Goal: Find specific page/section: Find specific page/section

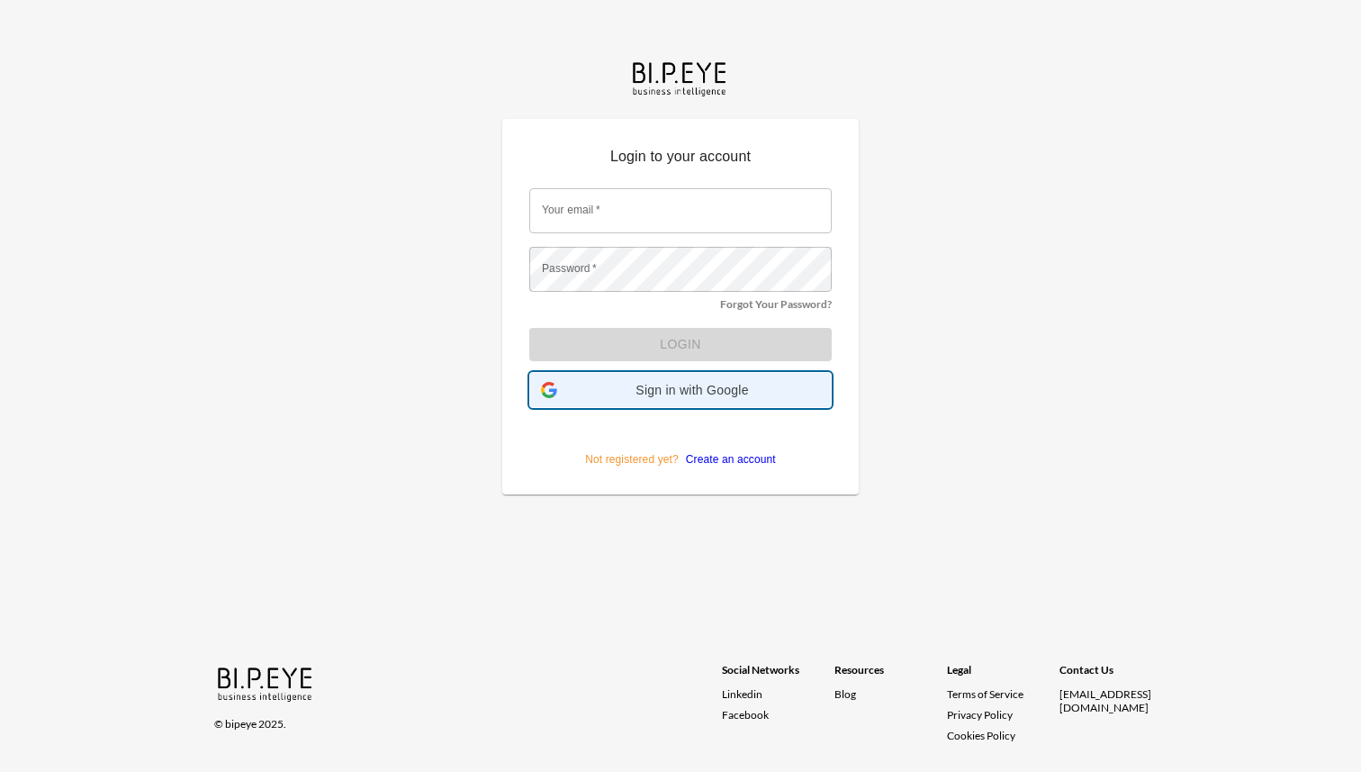
click at [696, 394] on span "Sign in with Google" at bounding box center [692, 390] width 256 height 14
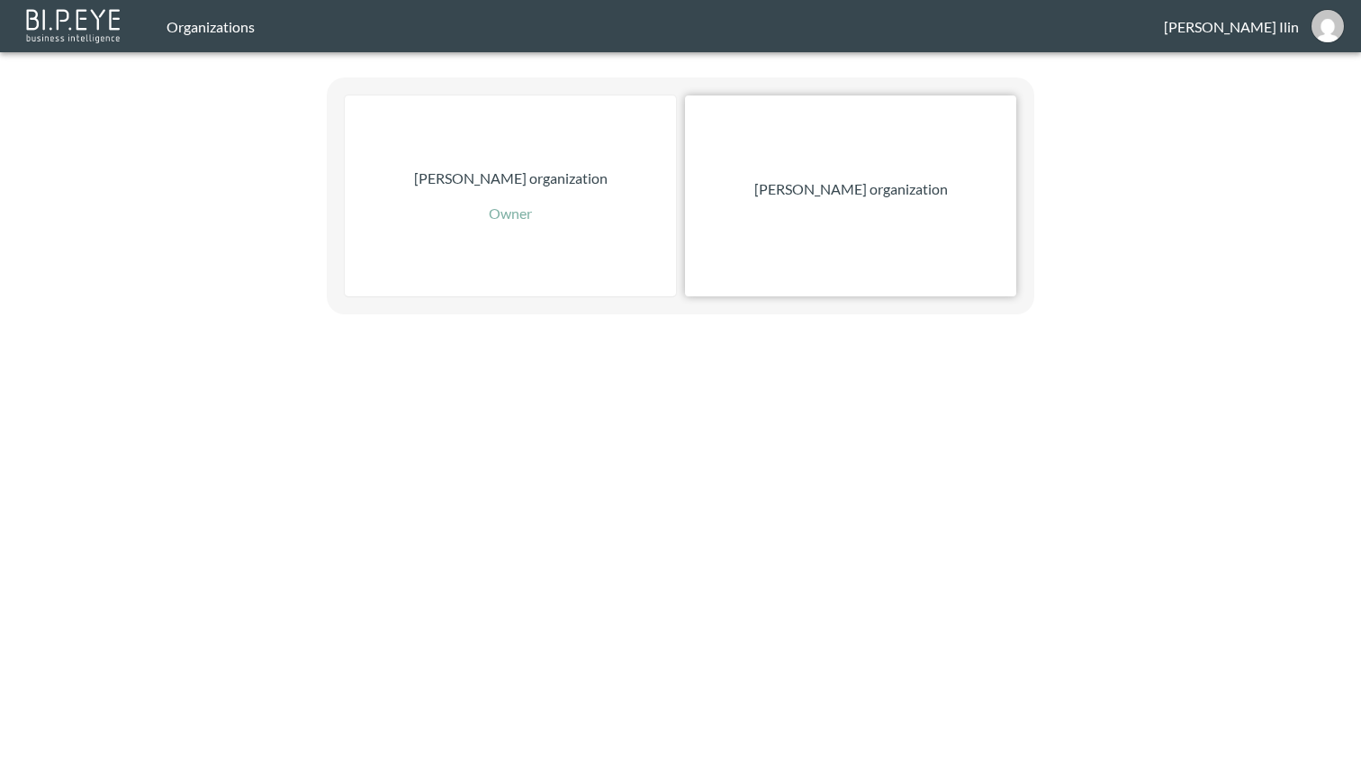
click at [900, 197] on p "[PERSON_NAME] organization" at bounding box center [851, 189] width 194 height 22
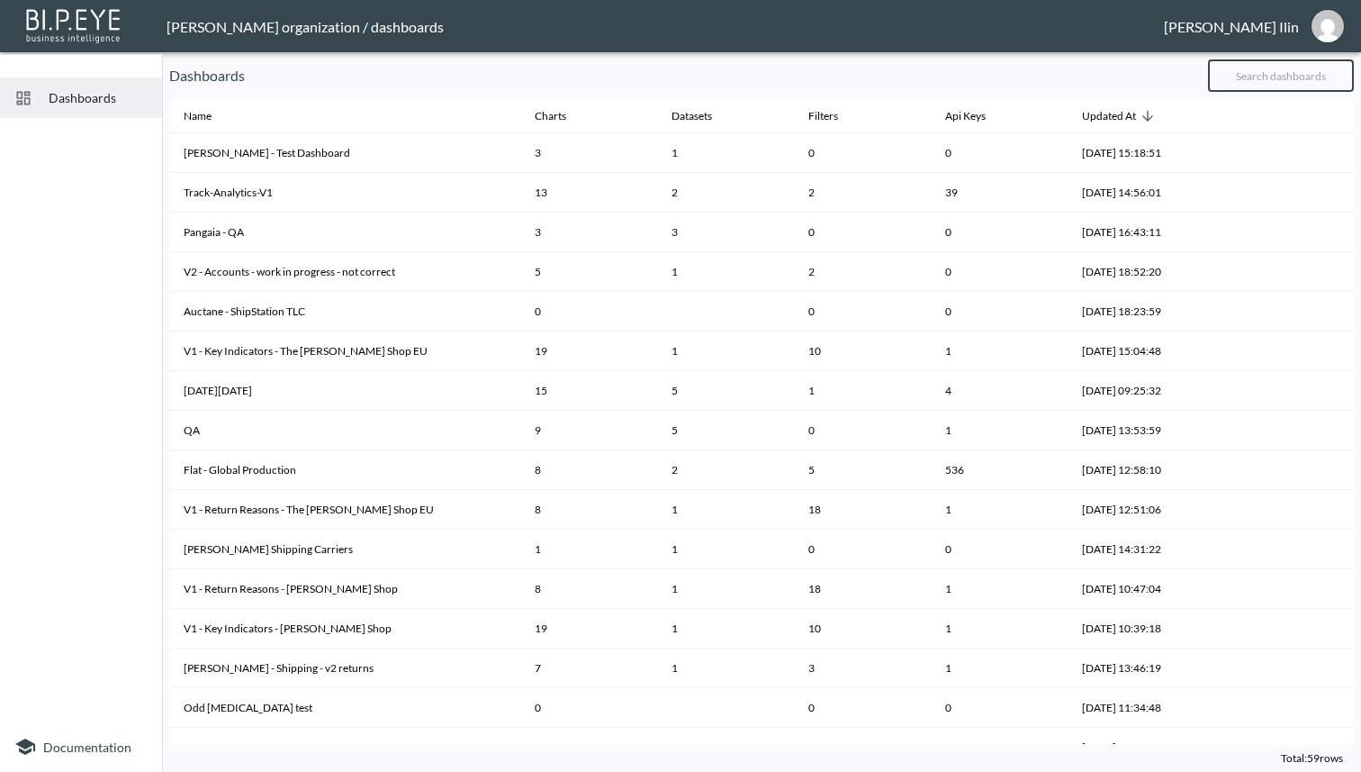
click at [1280, 74] on input "text" at bounding box center [1281, 75] width 146 height 45
click at [1274, 88] on input "text" at bounding box center [1281, 75] width 146 height 45
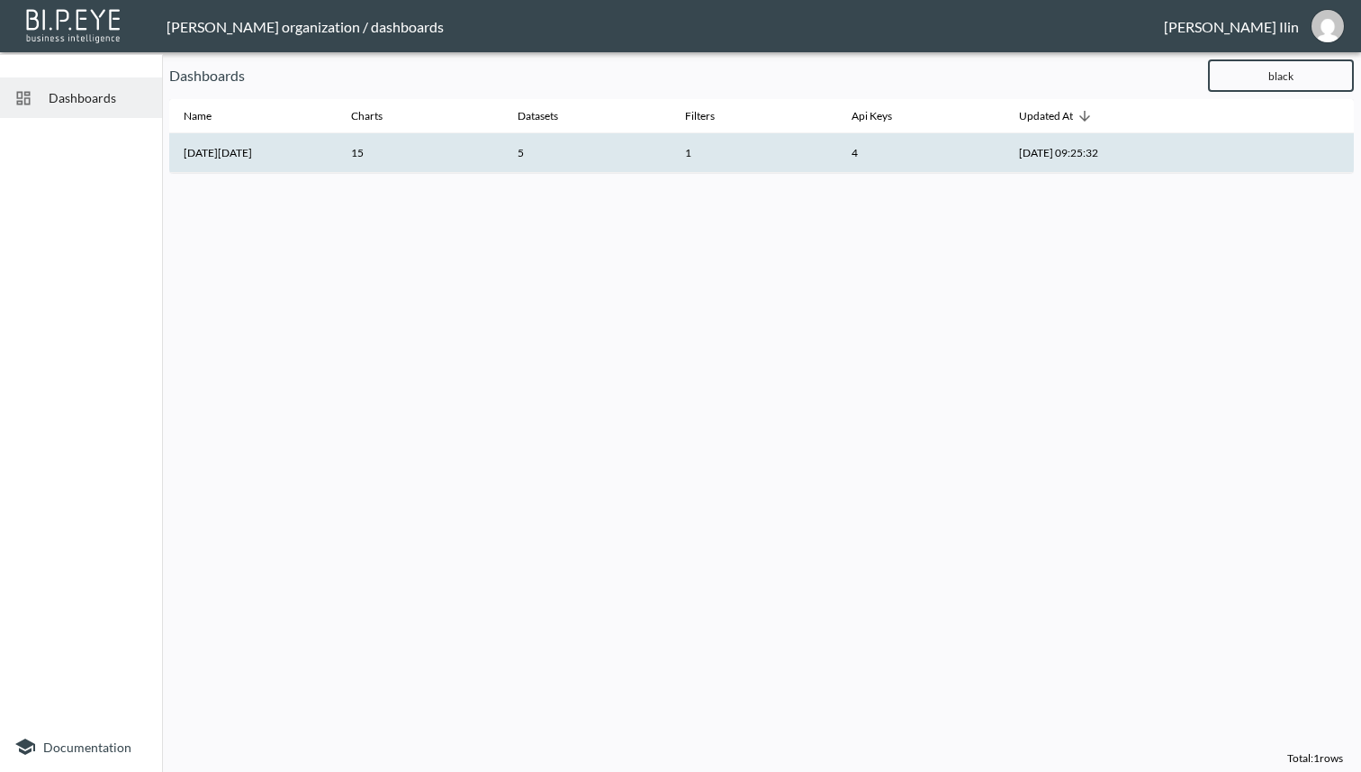
type input "black"
click at [348, 143] on th "15" at bounding box center [420, 153] width 167 height 40
